Goal: Information Seeking & Learning: Learn about a topic

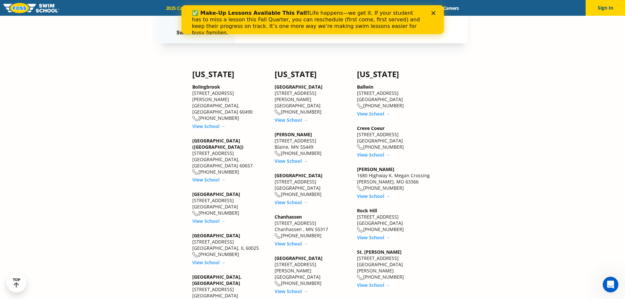
scroll to position [591, 0]
click at [371, 238] on link "View School →" at bounding box center [373, 238] width 33 height 6
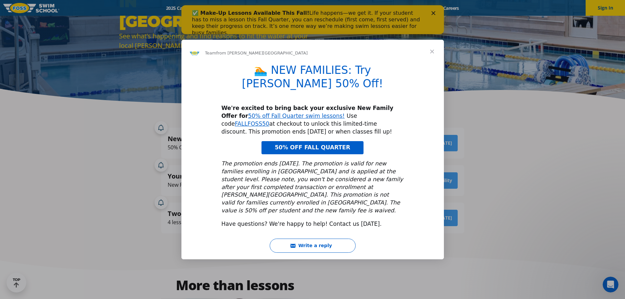
click at [430, 60] on span "Close" at bounding box center [433, 52] width 24 height 24
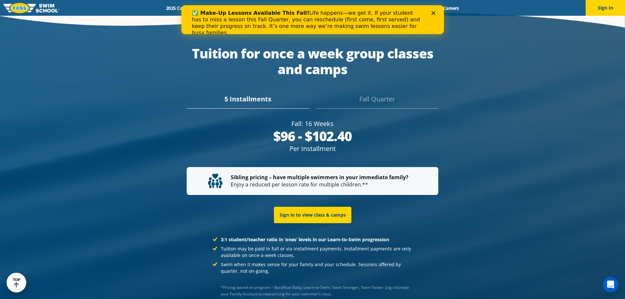
scroll to position [1271, 0]
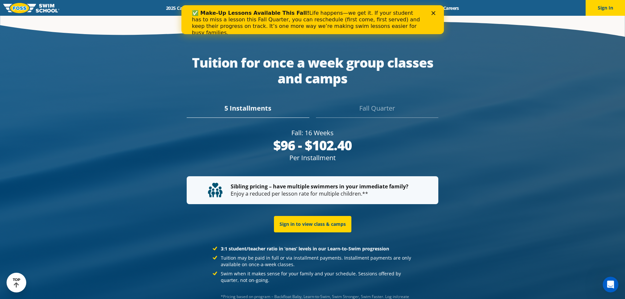
click at [380, 103] on div "Fall Quarter" at bounding box center [377, 110] width 122 height 14
click at [251, 103] on div "5 Installments" at bounding box center [248, 110] width 122 height 14
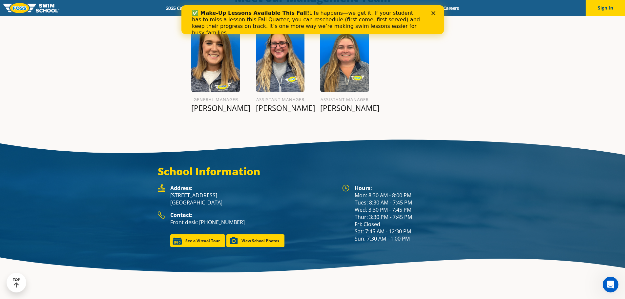
scroll to position [709, 0]
